Goal: Navigation & Orientation: Find specific page/section

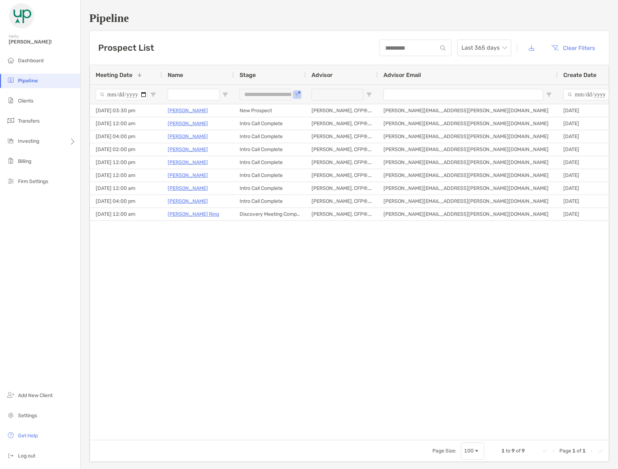
click at [508, 17] on h1 "Pipeline" at bounding box center [349, 18] width 520 height 13
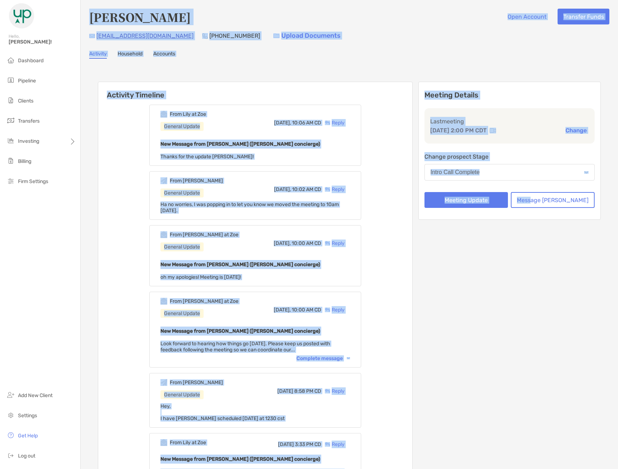
drag, startPoint x: 92, startPoint y: 15, endPoint x: 553, endPoint y: 290, distance: 536.6
drag, startPoint x: 570, startPoint y: 318, endPoint x: 94, endPoint y: 13, distance: 565.0
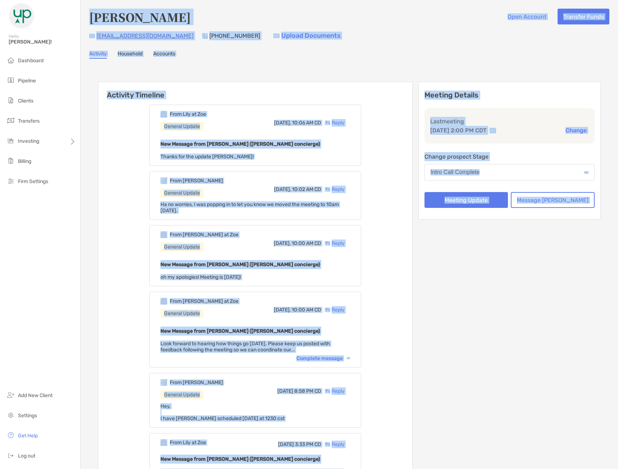
drag, startPoint x: 88, startPoint y: 13, endPoint x: 582, endPoint y: 294, distance: 567.8
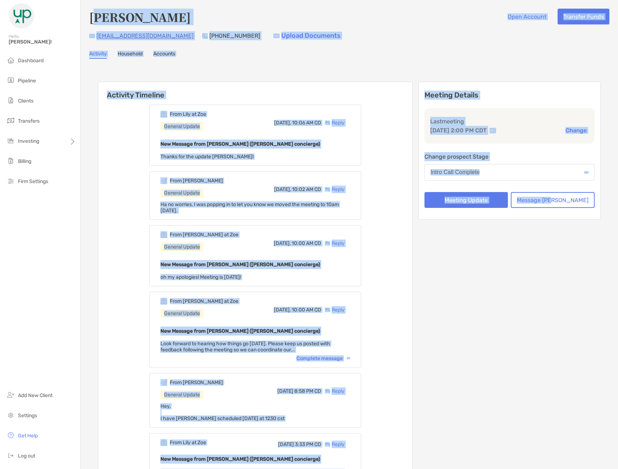
drag, startPoint x: 583, startPoint y: 303, endPoint x: 93, endPoint y: 19, distance: 566.2
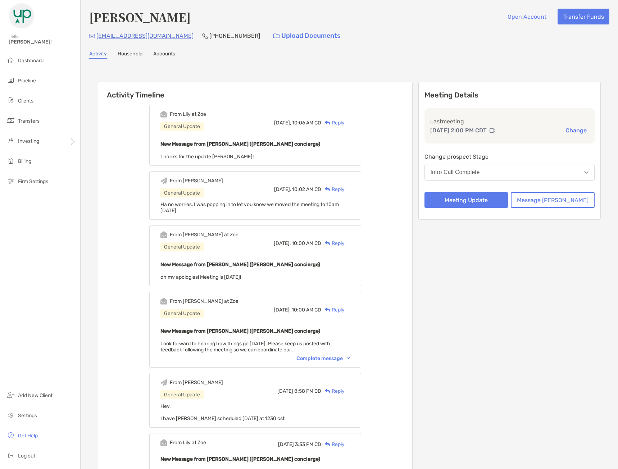
click at [90, 16] on h4 "[PERSON_NAME]" at bounding box center [139, 17] width 101 height 17
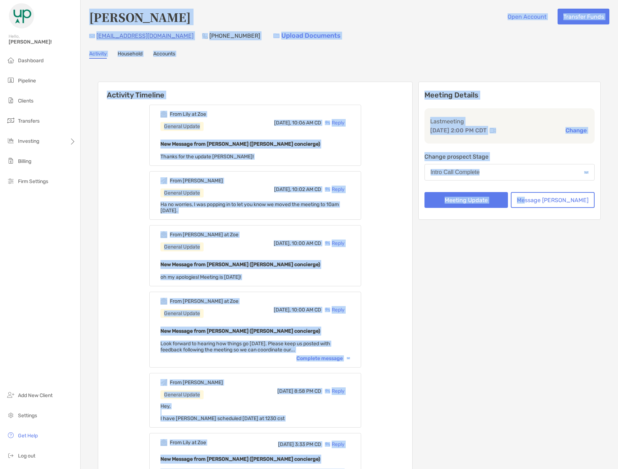
drag, startPoint x: 90, startPoint y: 16, endPoint x: 543, endPoint y: 325, distance: 548.6
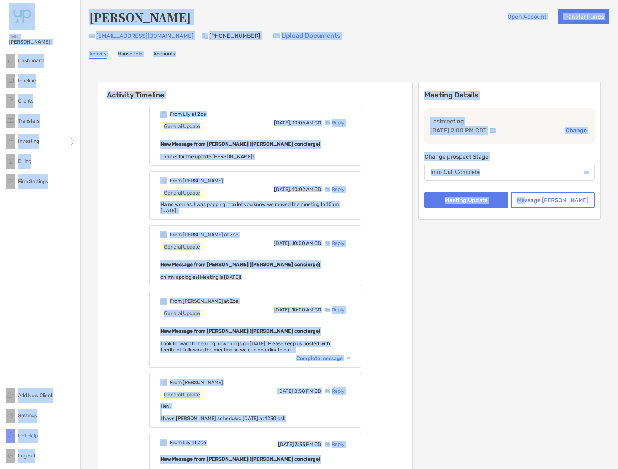
drag, startPoint x: 543, startPoint y: 325, endPoint x: 63, endPoint y: 14, distance: 572.2
click at [61, 14] on div "Hello, Tony! Dashboard Pipeline Clients Transfers Investing Billing Firm Settin…" at bounding box center [309, 234] width 618 height 469
click at [89, 10] on h4 "[PERSON_NAME]" at bounding box center [139, 17] width 101 height 17
